Goal: Check status: Check status

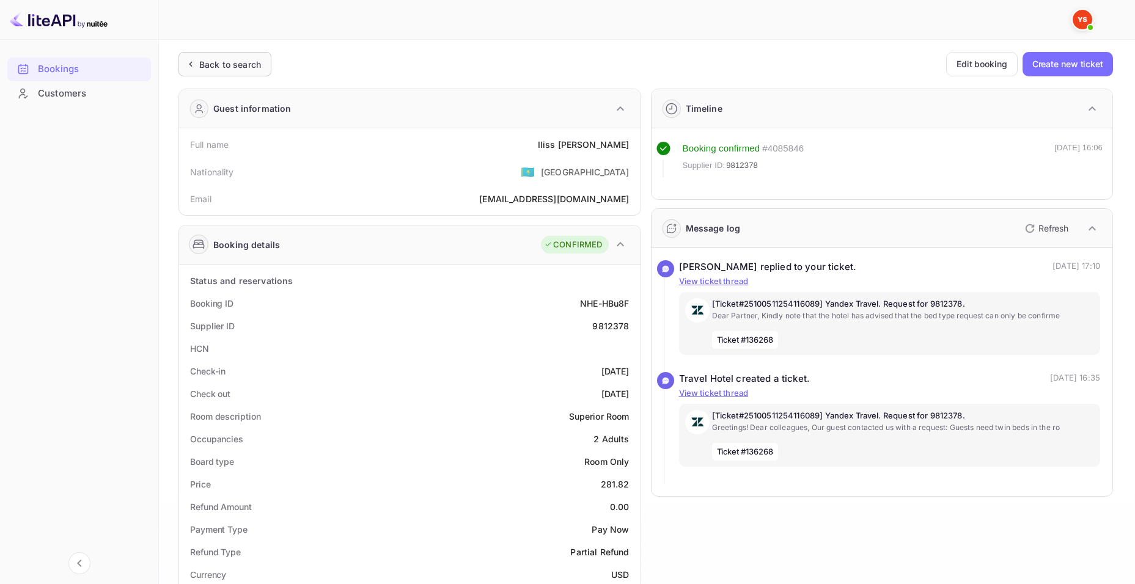
click at [228, 68] on div "Back to search" at bounding box center [230, 64] width 62 height 13
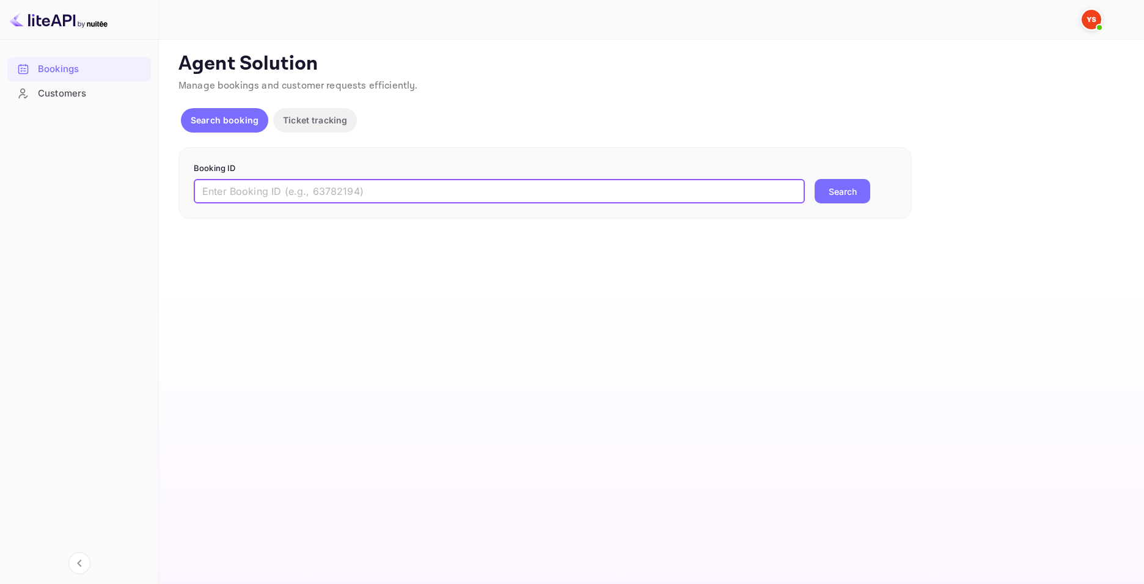
click at [499, 193] on input "text" at bounding box center [499, 191] width 611 height 24
paste input "9823847"
type input "9823847"
click at [839, 195] on button "Search" at bounding box center [843, 191] width 56 height 24
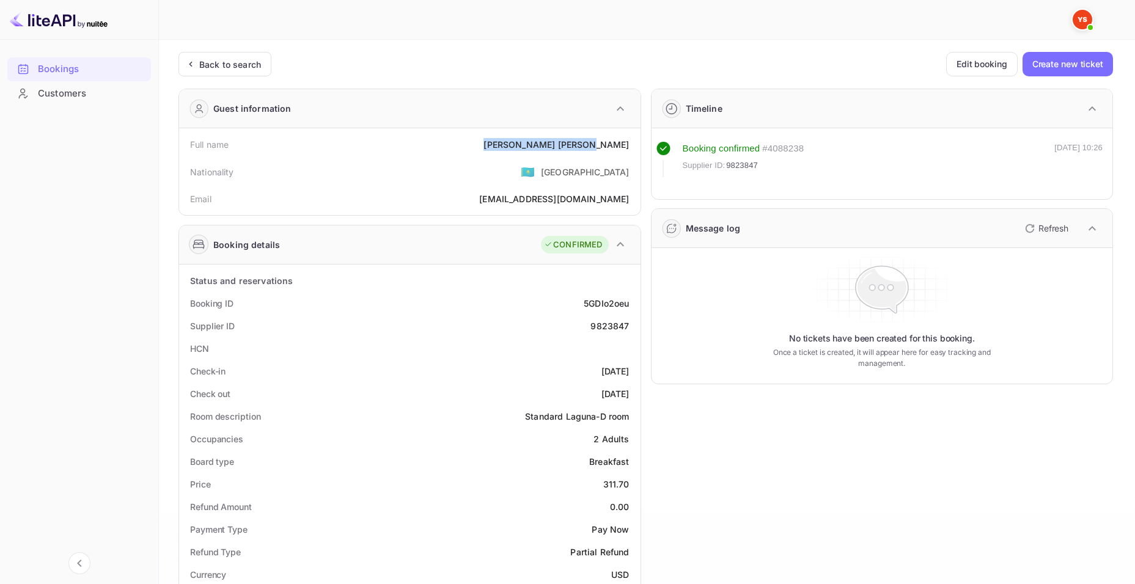
drag, startPoint x: 573, startPoint y: 144, endPoint x: 628, endPoint y: 145, distance: 55.0
click at [628, 145] on div "Full name [PERSON_NAME]" at bounding box center [410, 144] width 452 height 23
copy div "[PERSON_NAME]"
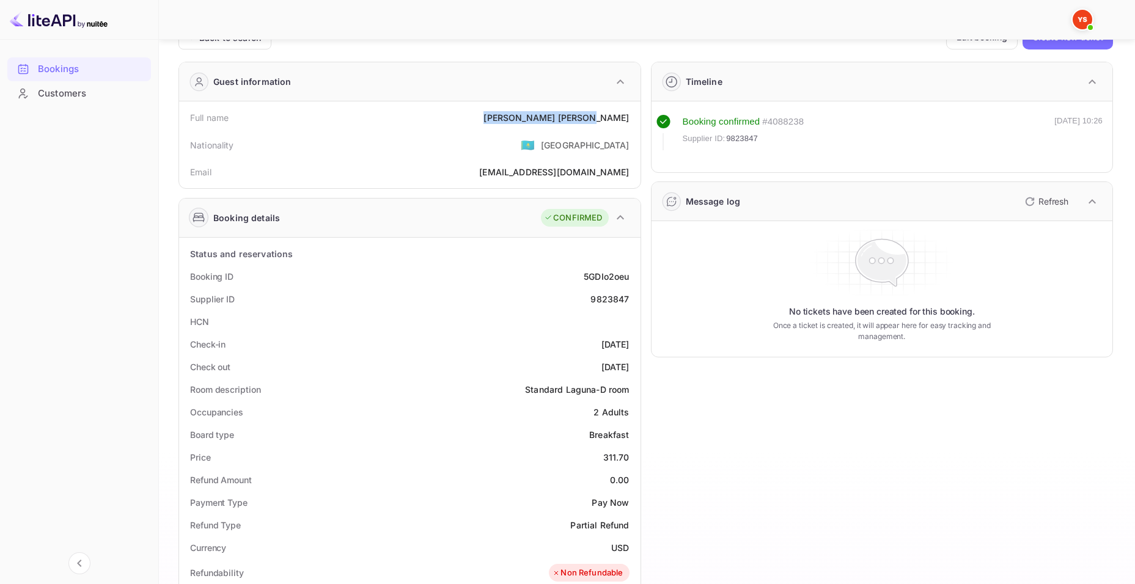
scroll to position [122, 0]
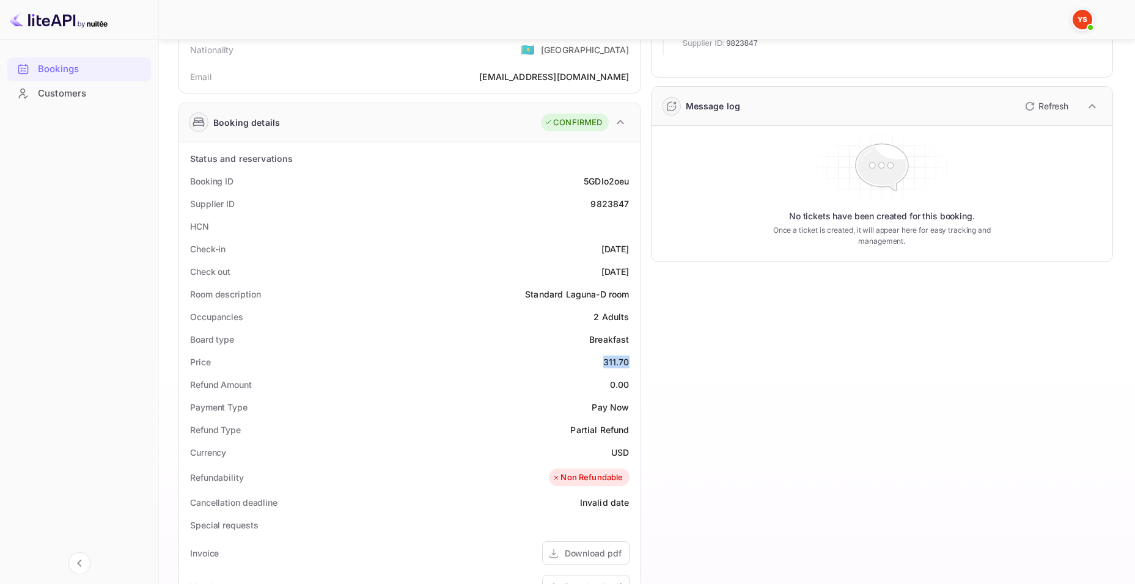
drag, startPoint x: 603, startPoint y: 359, endPoint x: 634, endPoint y: 361, distance: 31.8
click at [634, 361] on div "Price 311.70" at bounding box center [410, 362] width 452 height 23
copy div "311.70"
drag, startPoint x: 610, startPoint y: 455, endPoint x: 639, endPoint y: 449, distance: 29.4
click at [639, 449] on div "Status and reservations Booking ID 5GDIo2oeu Supplier ID 9823847 HCN Check-in […" at bounding box center [410, 490] width 462 height 696
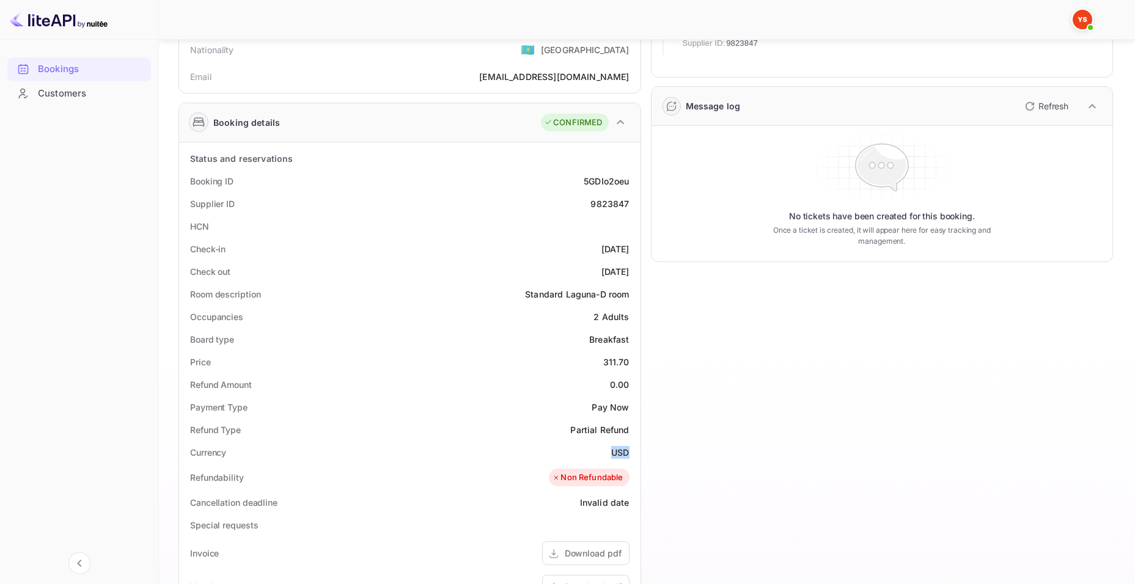
copy div "USD"
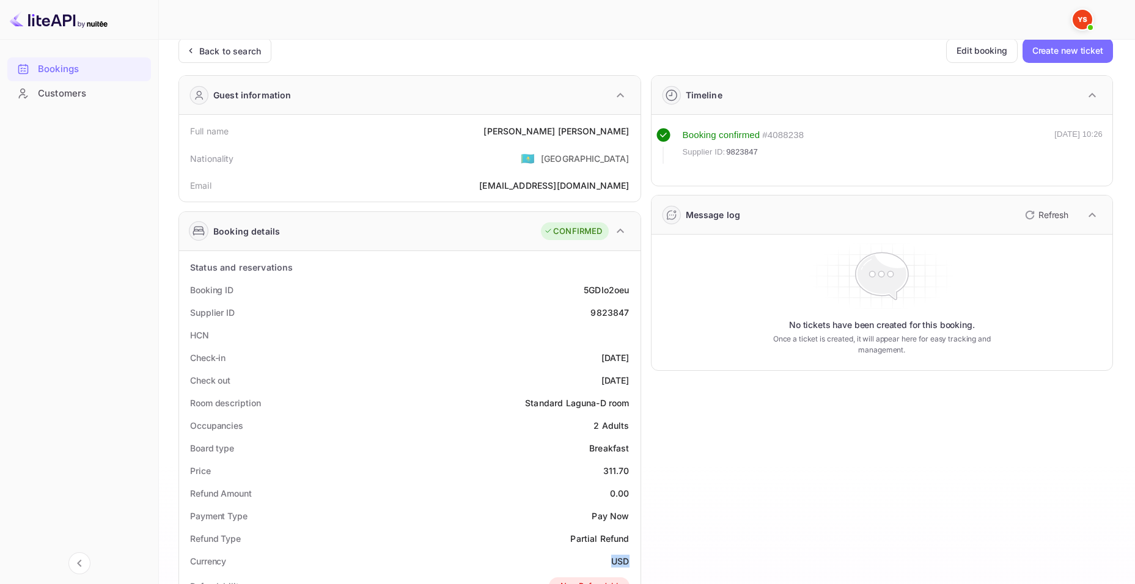
scroll to position [0, 0]
